Goal: Information Seeking & Learning: Check status

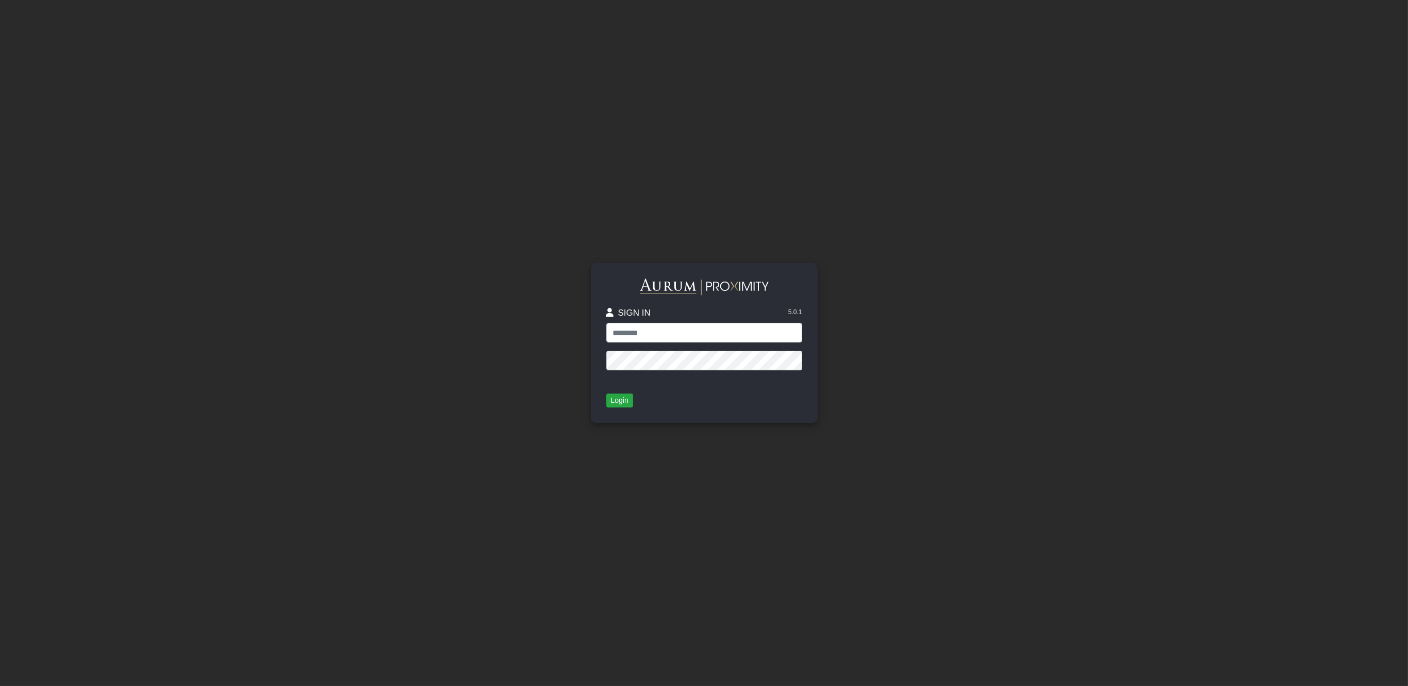
click at [719, 328] on input "text" at bounding box center [704, 333] width 196 height 20
type input "**********"
click at [611, 403] on button "Login" at bounding box center [619, 400] width 27 height 14
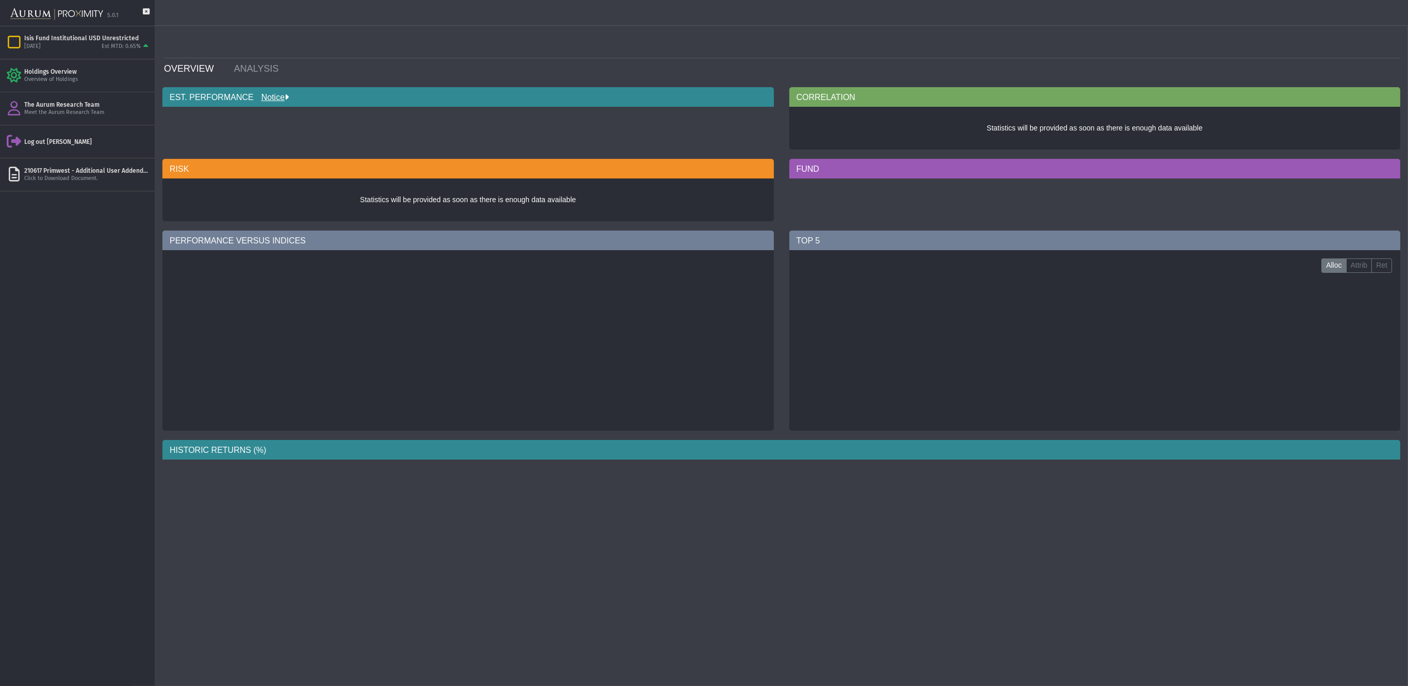
click at [473, 394] on div at bounding box center [467, 340] width 611 height 180
click at [84, 27] on div "Isis Fund Institutional USD Unrestricted [DATE] Est MTD: 0.65%" at bounding box center [77, 42] width 155 height 32
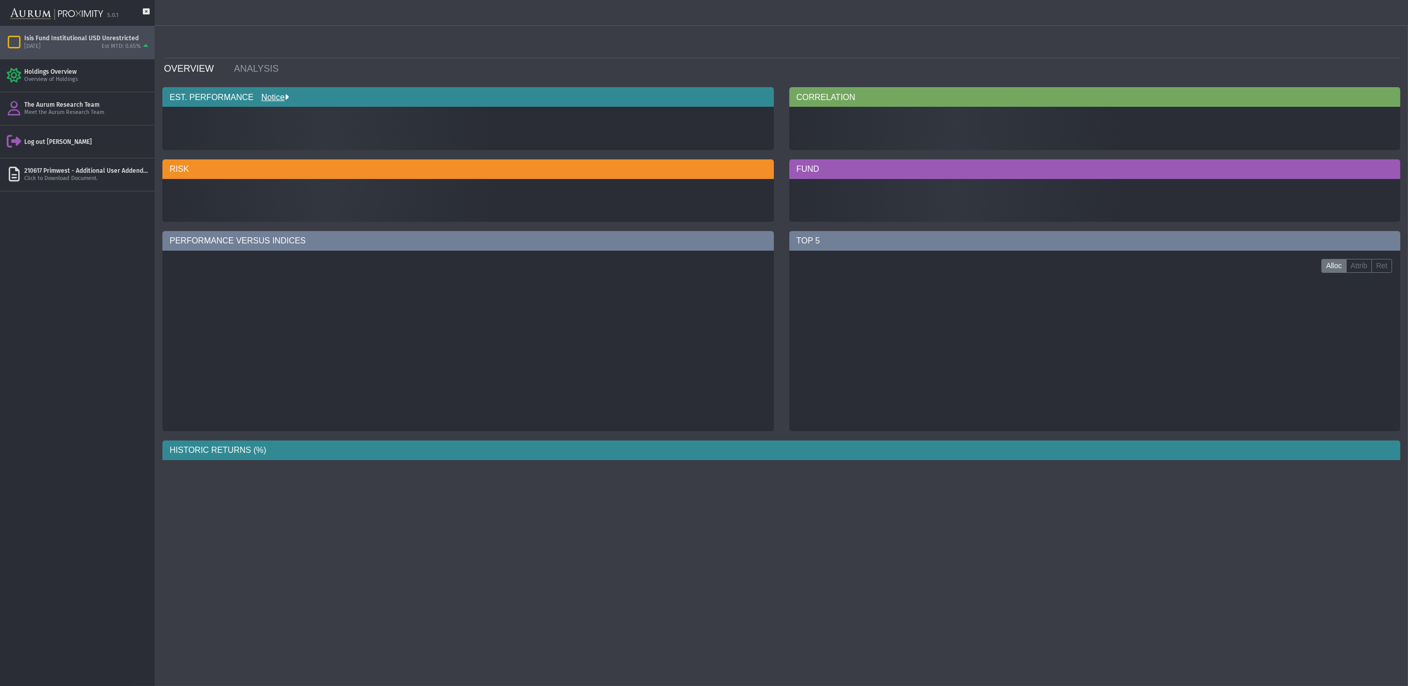
click at [85, 38] on div "Isis Fund Institutional USD Unrestricted" at bounding box center [87, 38] width 126 height 8
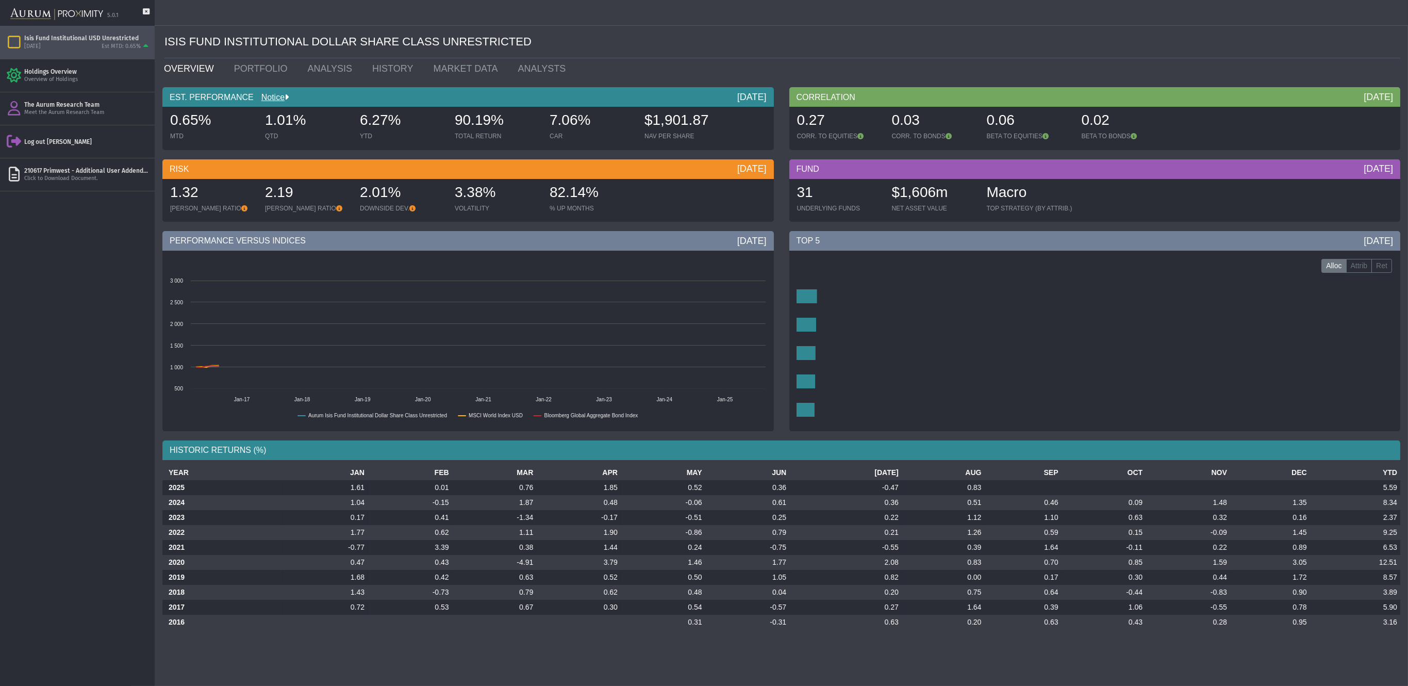
click at [93, 40] on div "Isis Fund Institutional USD Unrestricted" at bounding box center [87, 38] width 126 height 8
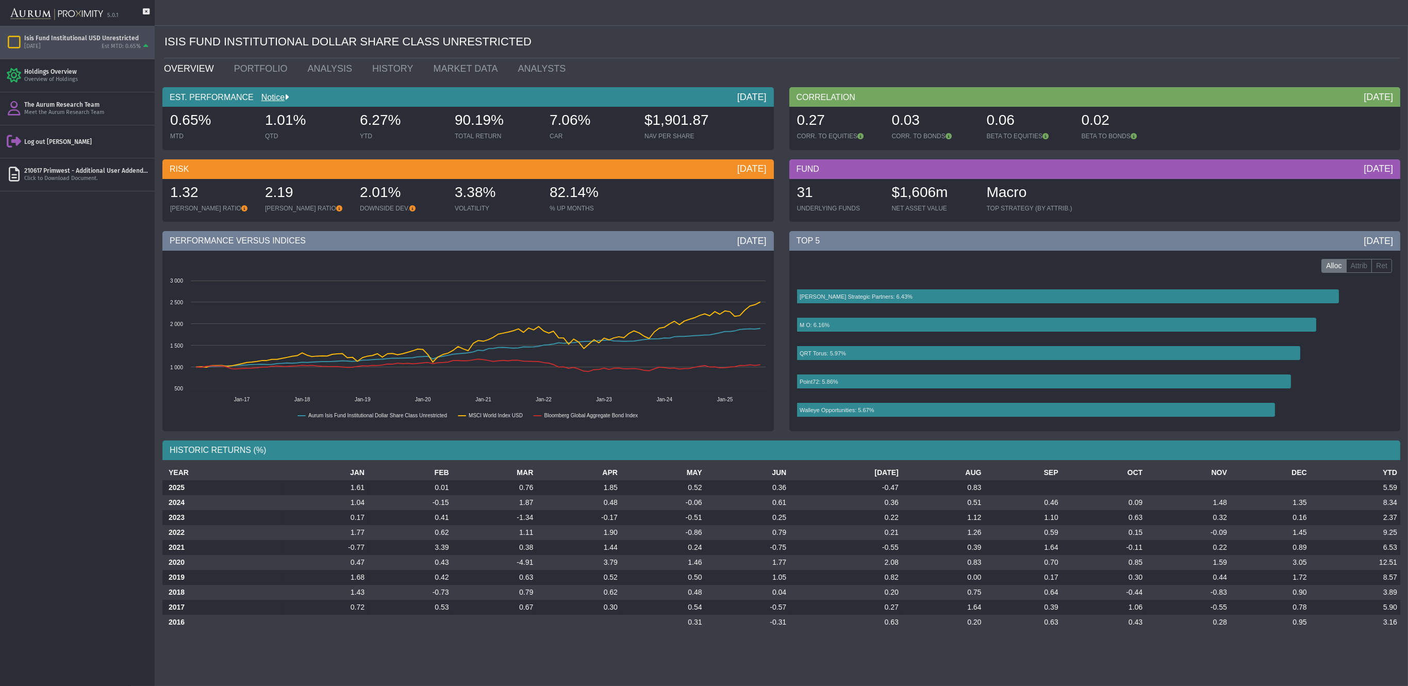
click at [398, 126] on div "6.27%" at bounding box center [402, 121] width 85 height 22
click at [428, 120] on div "6.27%" at bounding box center [402, 121] width 85 height 22
click at [676, 41] on div "ISIS FUND INSTITUTIONAL DOLLAR SHARE CLASS UNRESTRICTED" at bounding box center [782, 42] width 1236 height 32
drag, startPoint x: 188, startPoint y: 122, endPoint x: 225, endPoint y: 122, distance: 37.6
click at [220, 120] on div "0.65%" at bounding box center [212, 121] width 85 height 22
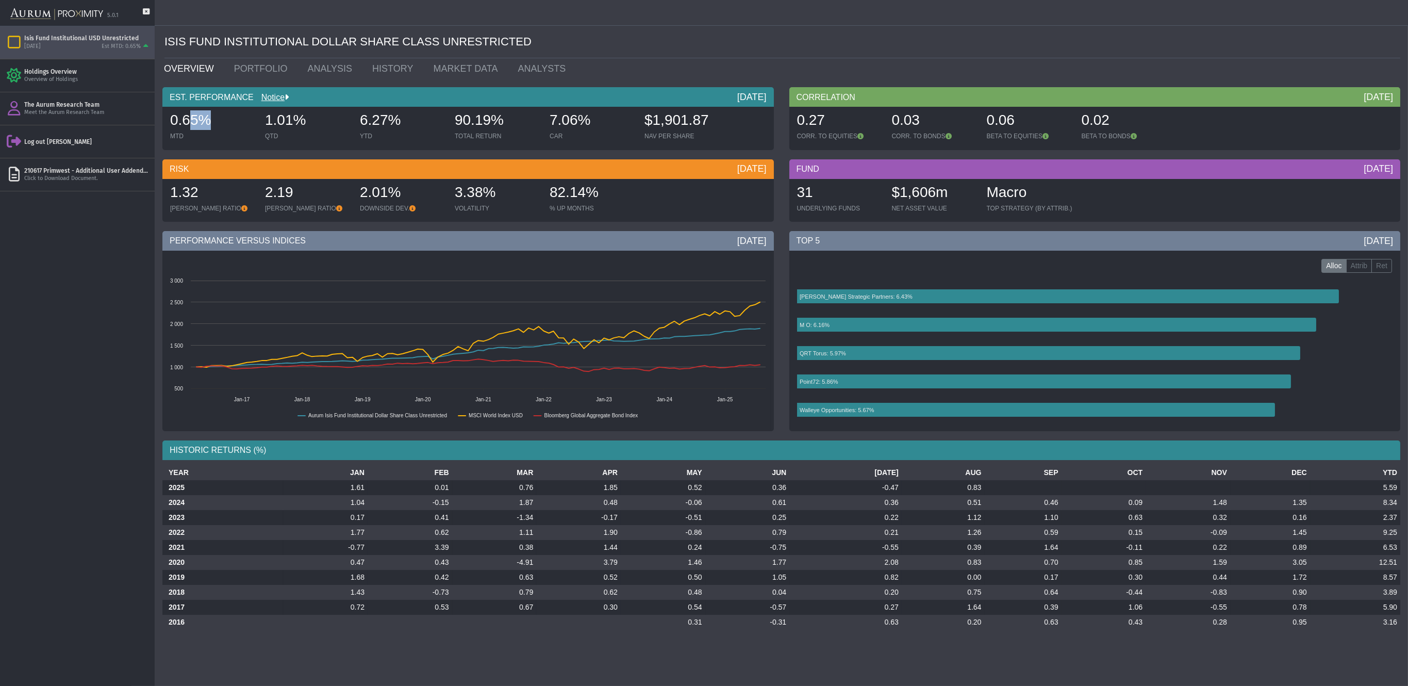
click at [228, 123] on div "0.65%" at bounding box center [212, 121] width 85 height 22
click at [1300, 195] on div "31 UNDERLYING FUNDS $1,606m NET ASSET VALUE Macro TOP STRATEGY (BY ATTRIB.)" at bounding box center [1095, 200] width 606 height 43
click at [1021, 483] on td at bounding box center [1022, 487] width 77 height 15
drag, startPoint x: 964, startPoint y: 489, endPoint x: 984, endPoint y: 486, distance: 19.8
click at [984, 486] on tr "2025 1.61 0.01 0.76 1.85 0.52 0.36 -0.47 0.83 5.59" at bounding box center [781, 487] width 1238 height 15
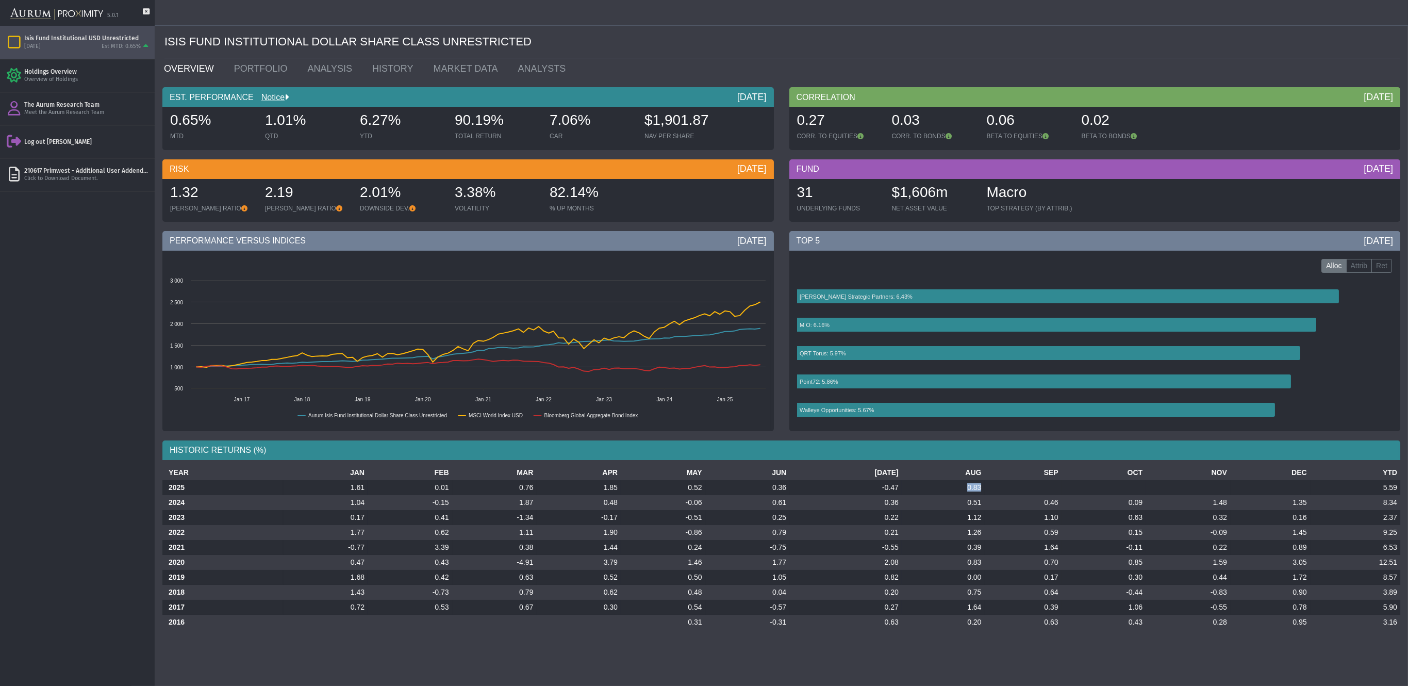
click at [984, 486] on td at bounding box center [1022, 487] width 77 height 15
click at [1354, 468] on th "YTD" at bounding box center [1355, 472] width 90 height 15
click at [1317, 186] on div "31 UNDERLYING FUNDS $1,606m NET ASSET VALUE Macro TOP STRATEGY (BY ATTRIB.)" at bounding box center [1095, 200] width 606 height 43
click at [405, 119] on div "6.27%" at bounding box center [402, 121] width 85 height 22
click at [384, 120] on div "6.27%" at bounding box center [402, 121] width 85 height 22
